Goal: Information Seeking & Learning: Learn about a topic

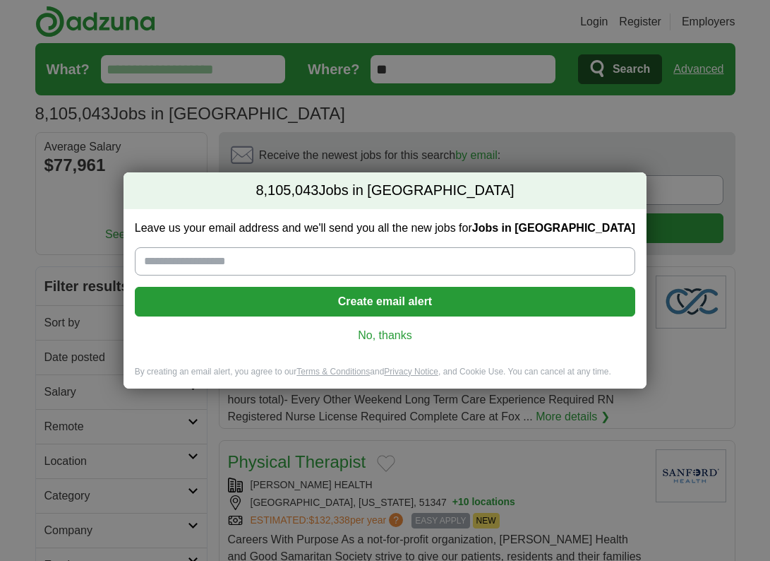
click at [354, 251] on input "Leave us your email address and we'll send you all the new jobs for Jobs in US" at bounding box center [385, 261] width 501 height 28
click at [406, 334] on link "No, thanks" at bounding box center [385, 336] width 478 height 16
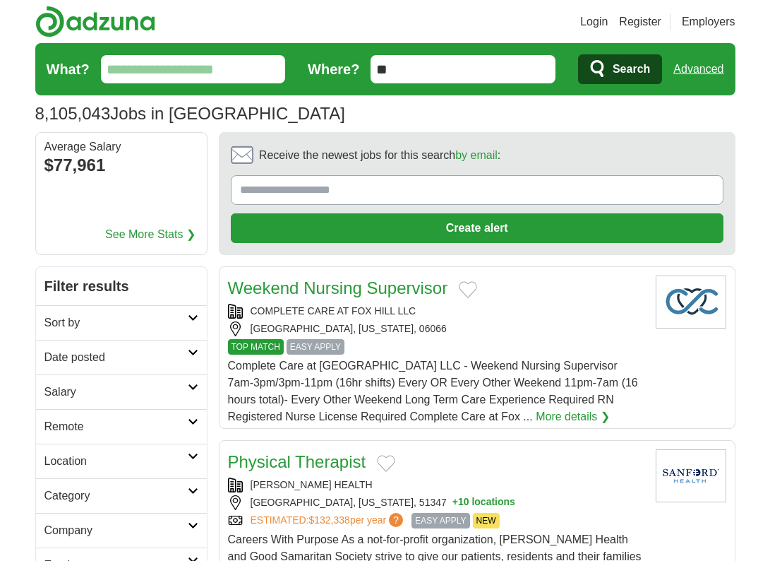
click at [183, 59] on input "What?" at bounding box center [193, 69] width 185 height 28
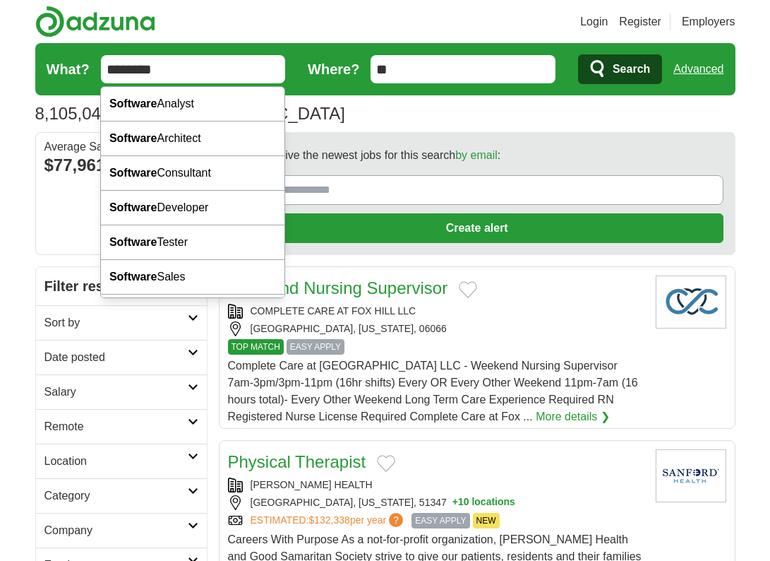
type input "********"
click at [578, 54] on button "Search" at bounding box center [620, 69] width 84 height 30
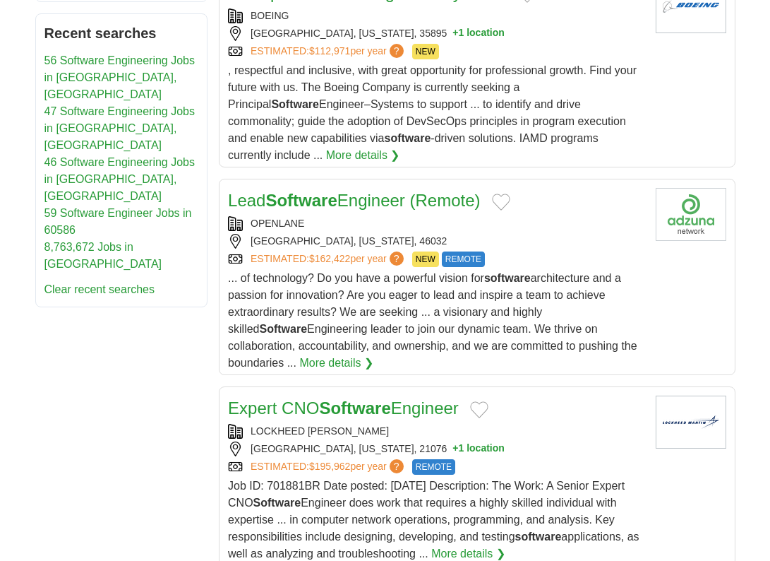
scroll to position [894, 0]
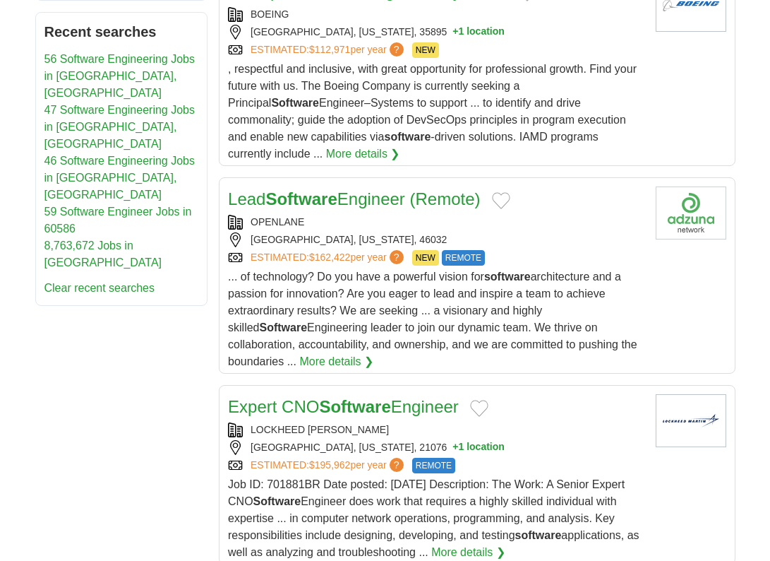
click at [423, 208] on link "Lead Software Engineer (Remote)" at bounding box center [354, 198] width 253 height 19
